Goal: Transaction & Acquisition: Purchase product/service

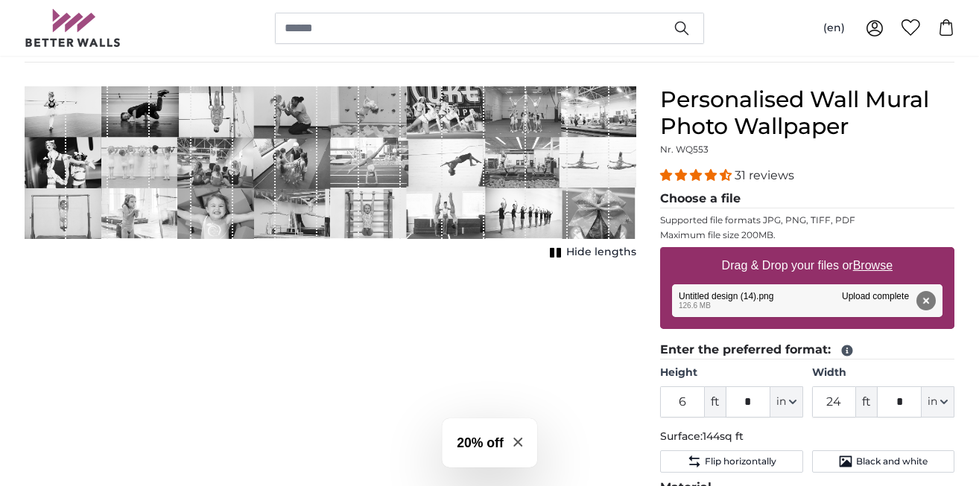
scroll to position [109, 0]
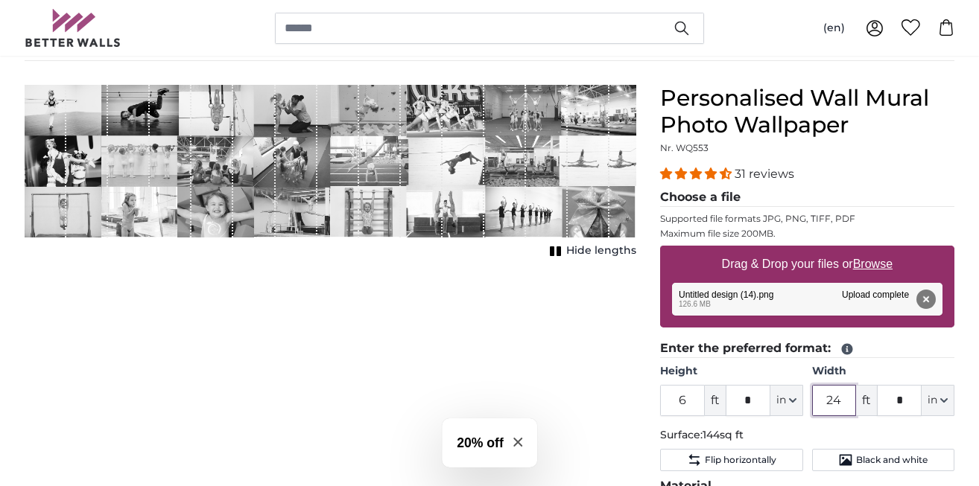
click at [826, 407] on input "24" at bounding box center [834, 400] width 45 height 31
click at [673, 399] on input "6" at bounding box center [682, 400] width 45 height 31
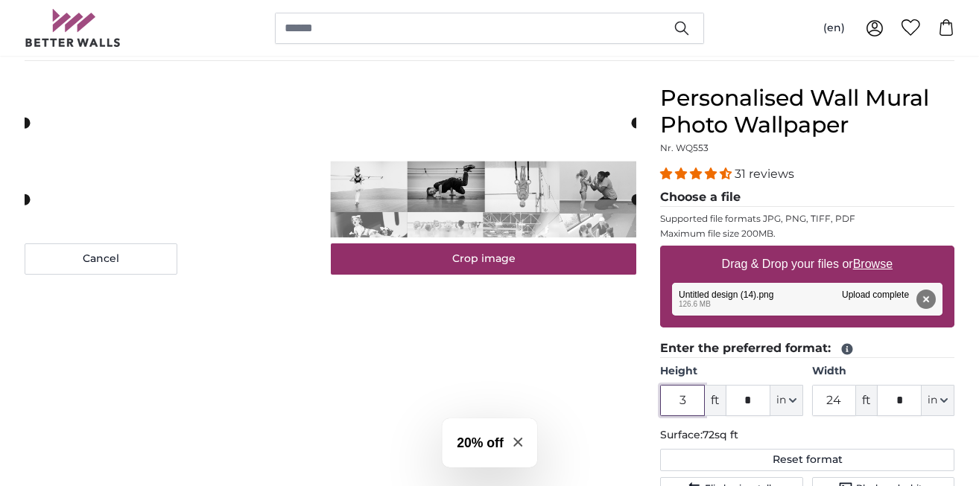
type input "3"
click at [746, 402] on input "*" at bounding box center [747, 400] width 45 height 31
type input "*"
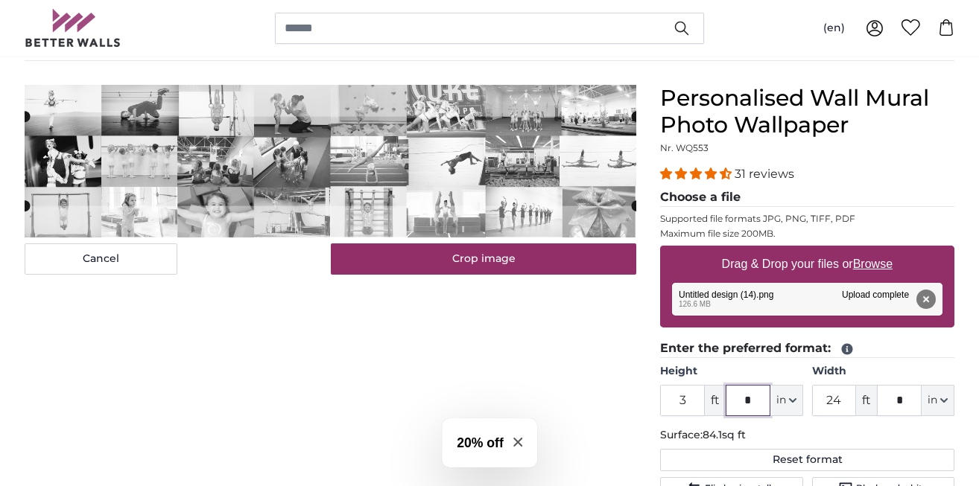
type input "*"
click at [839, 403] on input "24" at bounding box center [834, 400] width 45 height 31
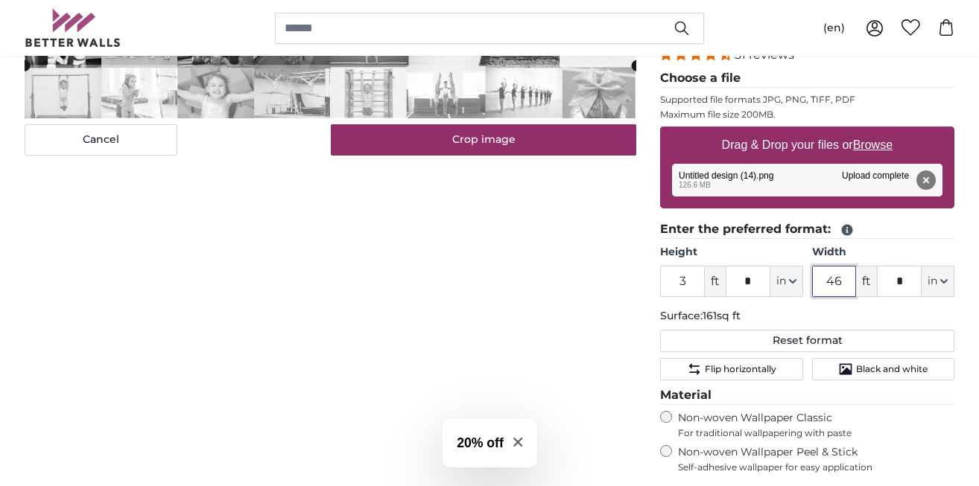
scroll to position [227, 0]
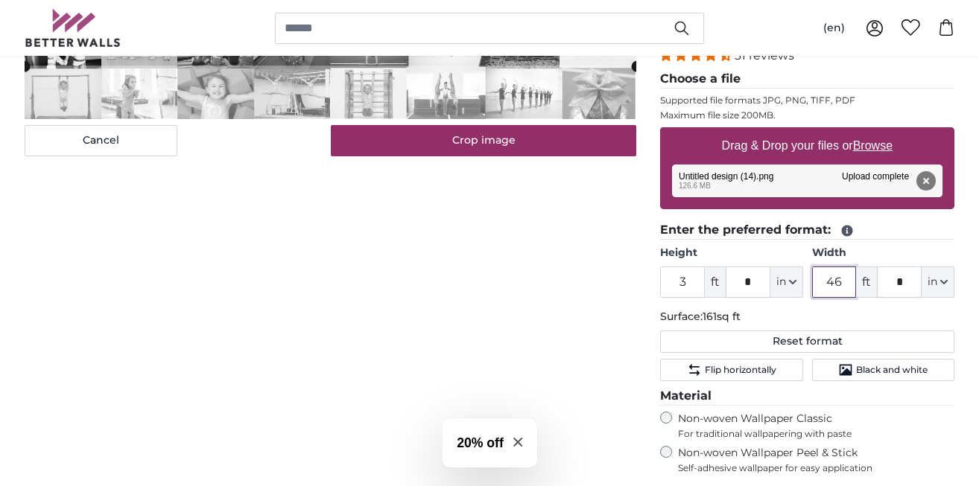
click at [836, 286] on input "46" at bounding box center [834, 282] width 45 height 31
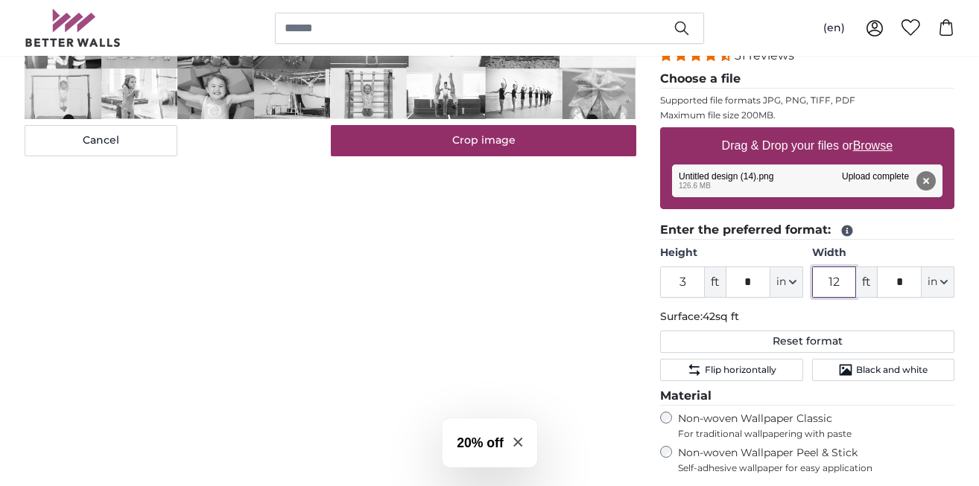
type input "12"
click at [835, 316] on p "Surface: 42sq ft" at bounding box center [807, 317] width 294 height 15
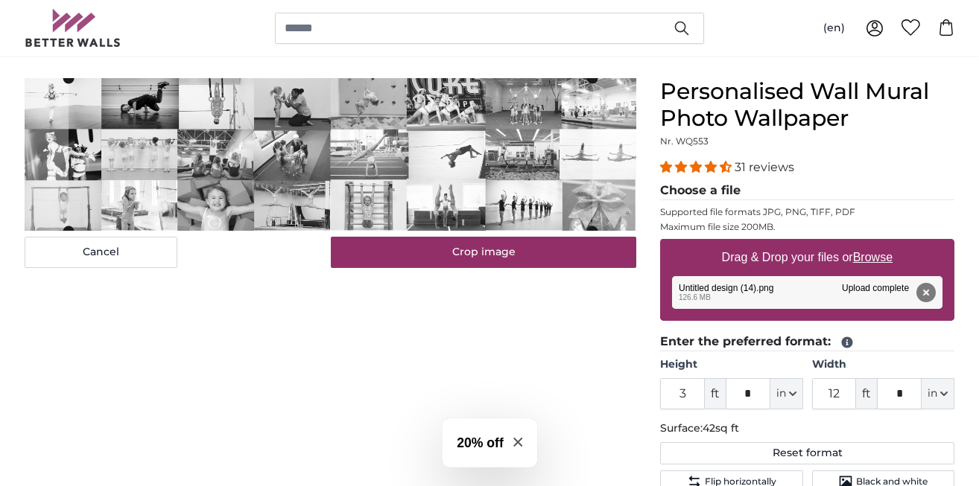
scroll to position [110, 0]
